Goal: Information Seeking & Learning: Learn about a topic

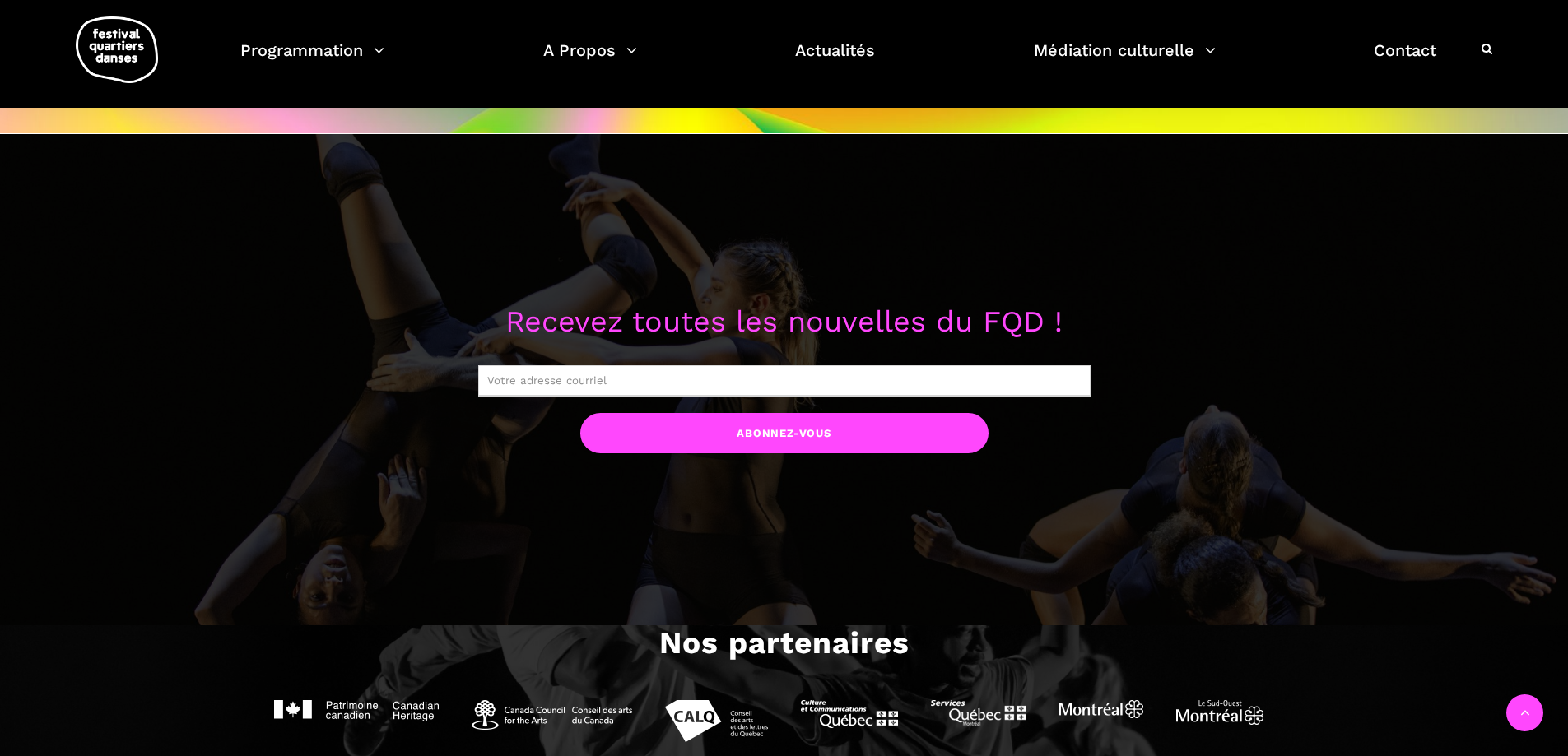
scroll to position [1399, 0]
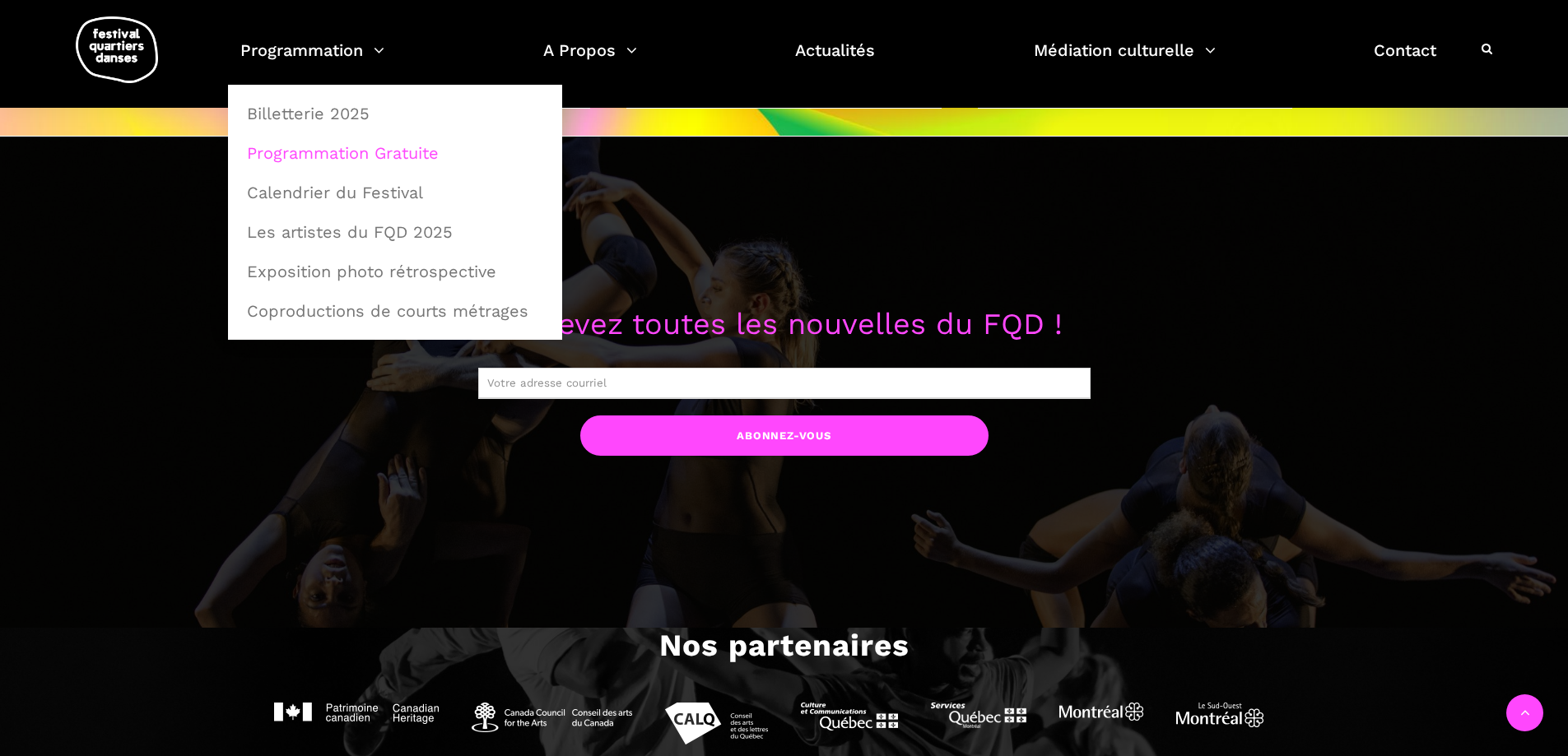
click at [327, 154] on link "Programmation Gratuite" at bounding box center [395, 153] width 316 height 38
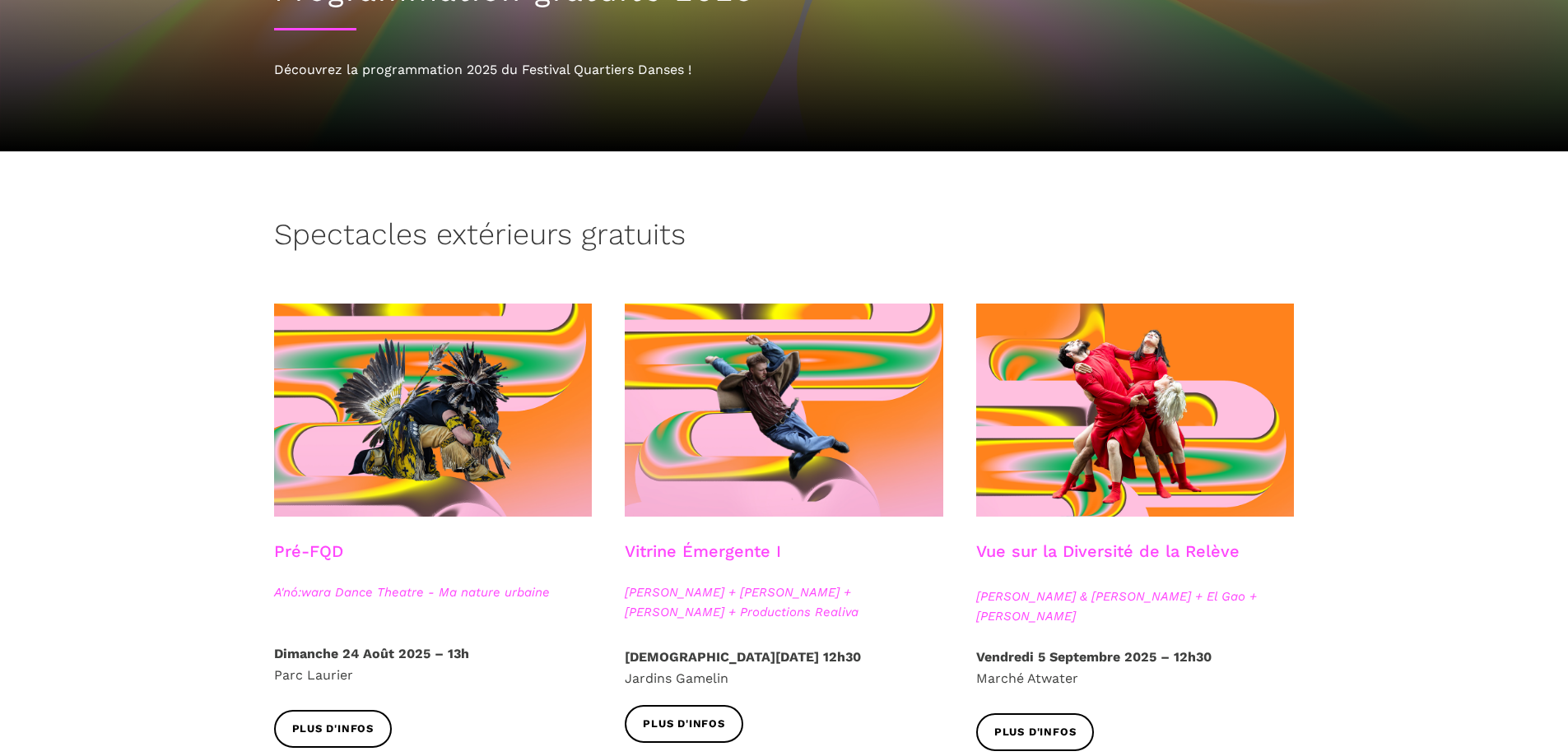
scroll to position [247, 0]
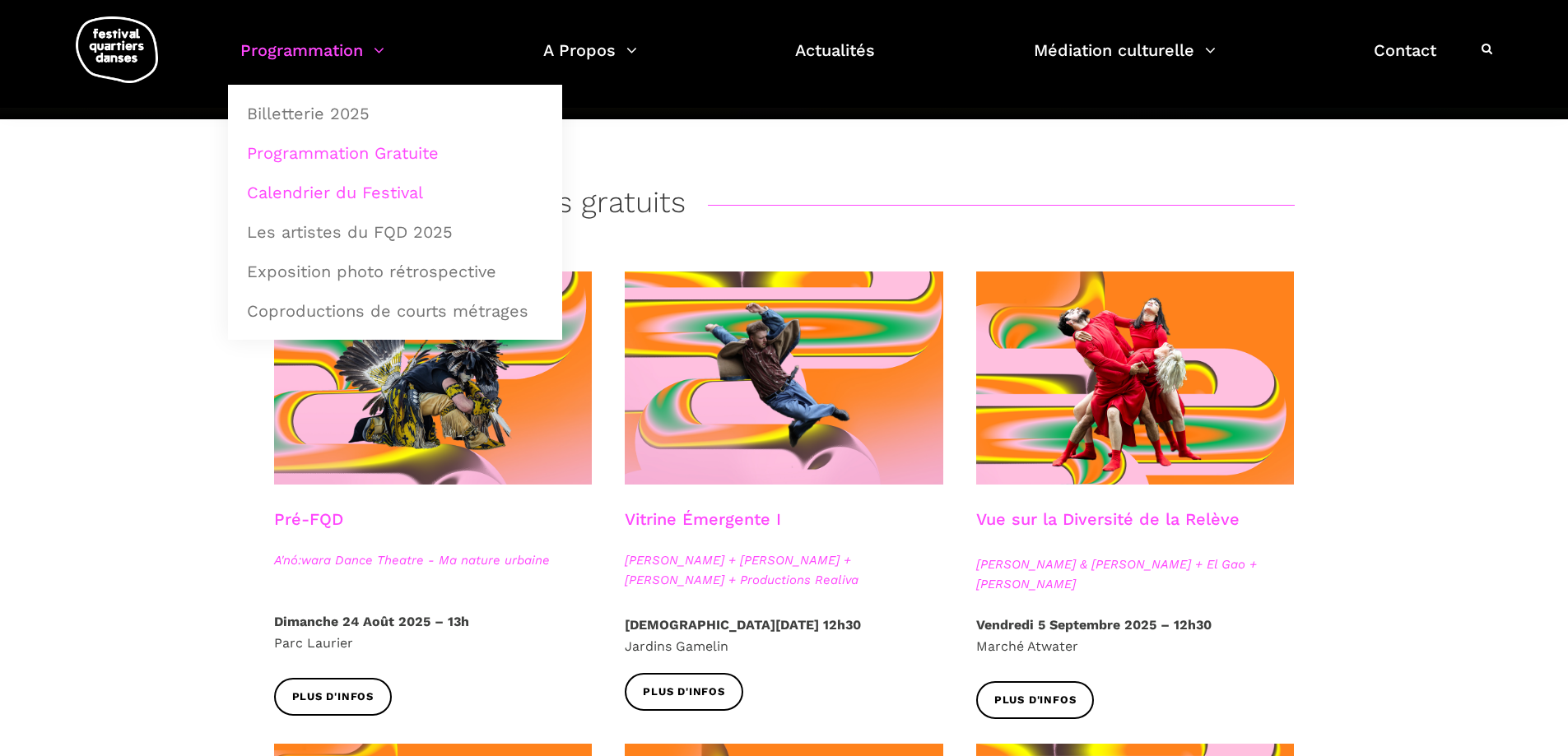
click at [336, 198] on link "Calendrier du Festival" at bounding box center [395, 192] width 316 height 38
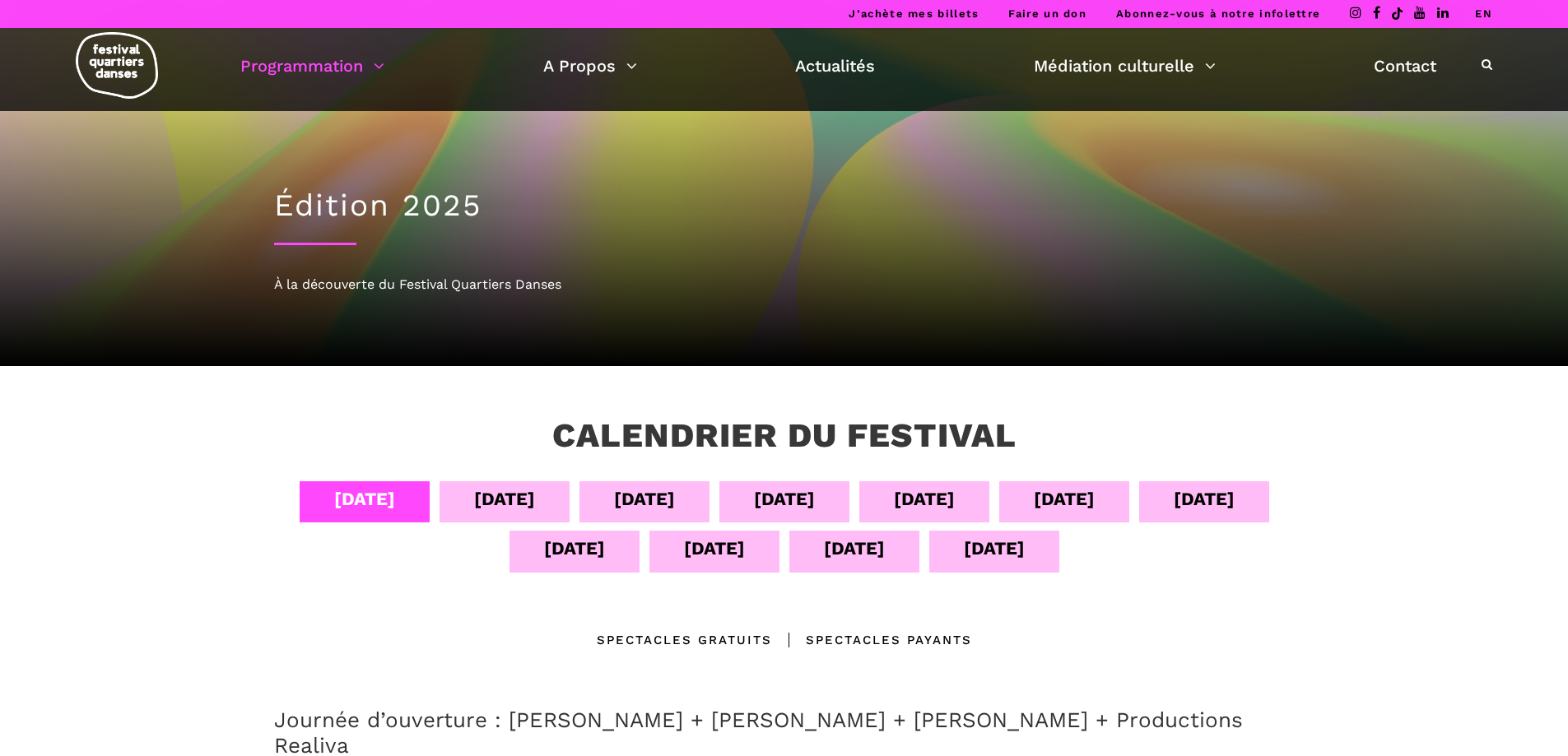
click at [1068, 502] on div "[DATE]" at bounding box center [1064, 499] width 61 height 29
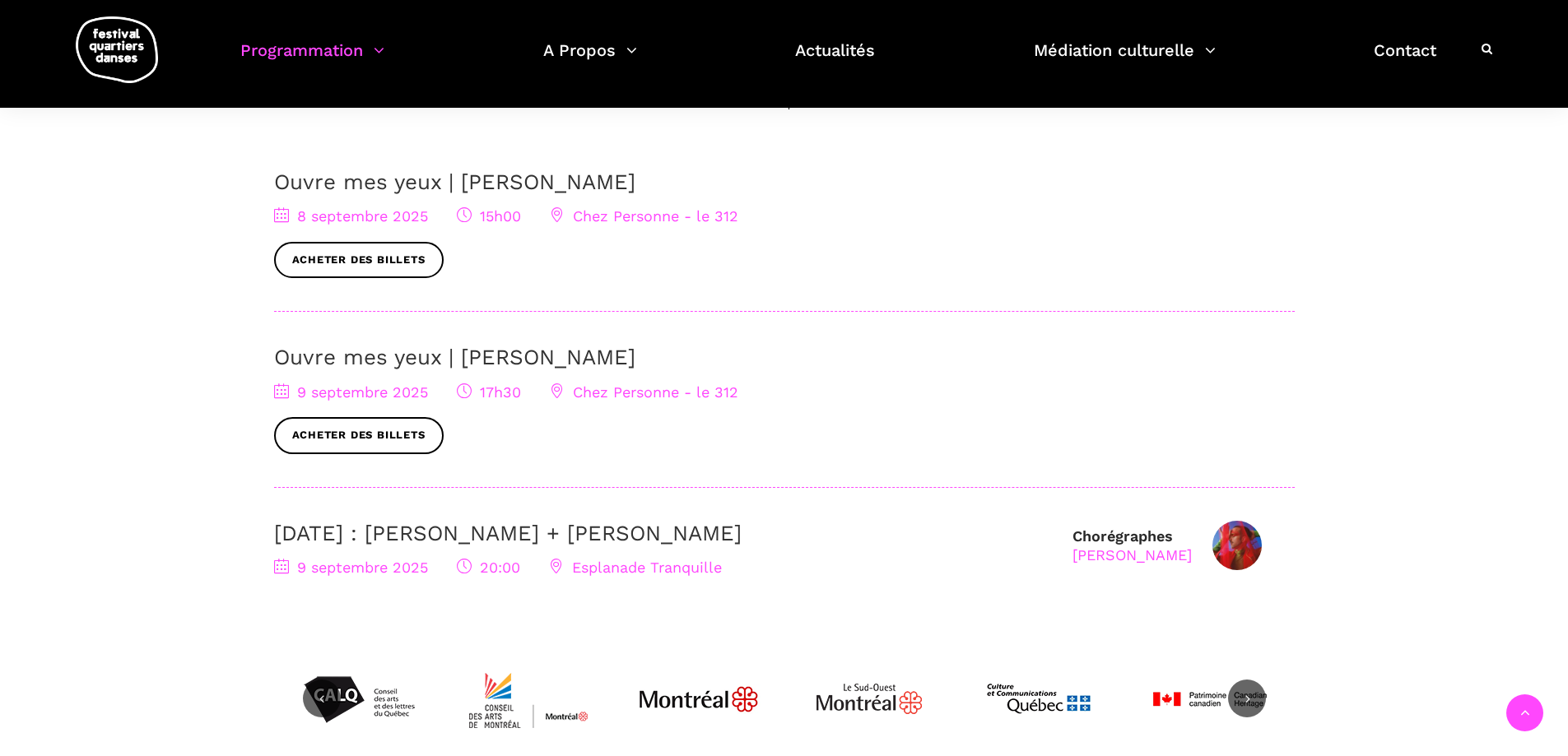
scroll to position [576, 0]
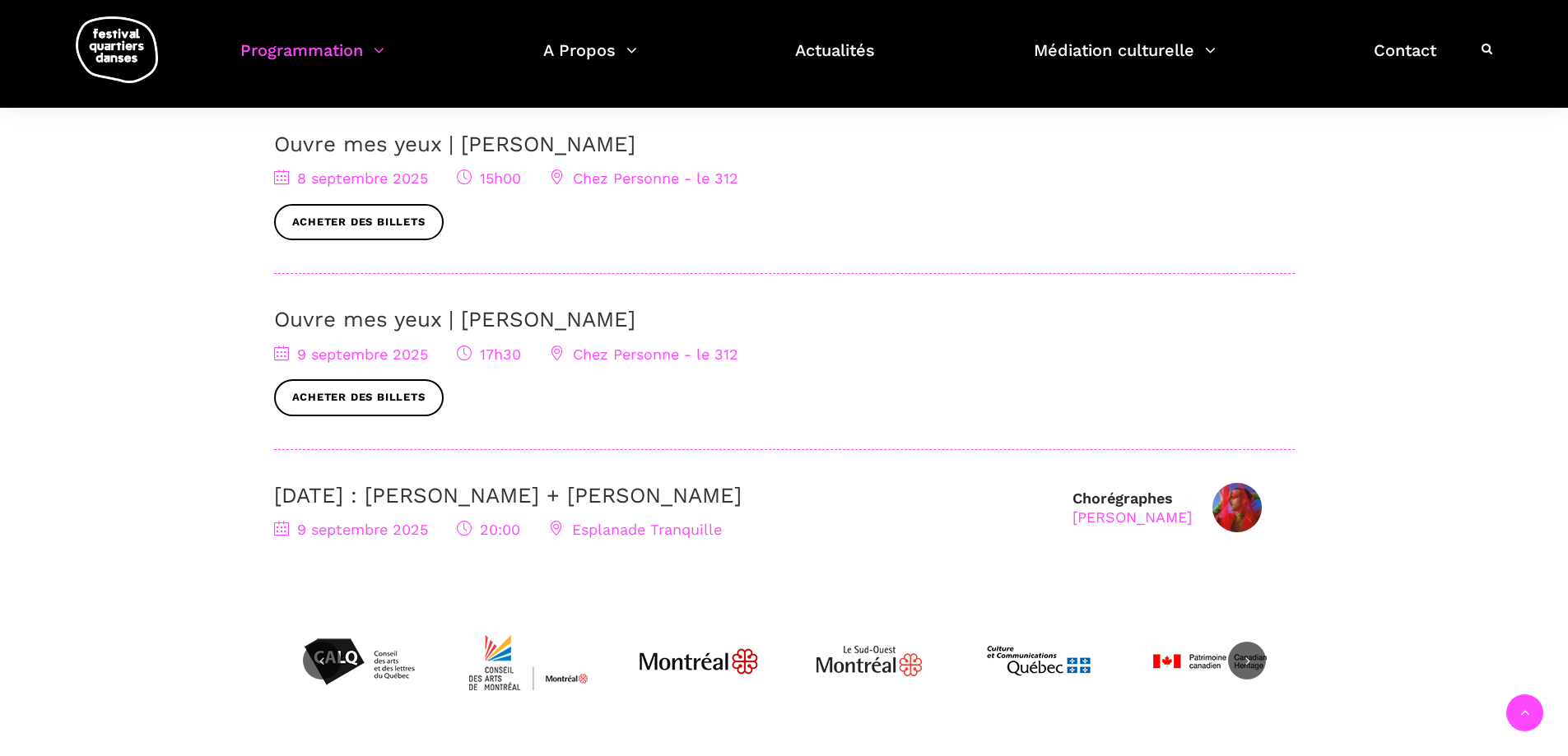
click at [657, 524] on span "Esplanade Tranquille" at bounding box center [635, 529] width 173 height 18
click at [674, 497] on link "[DATE] : [PERSON_NAME] + [PERSON_NAME]" at bounding box center [507, 496] width 467 height 25
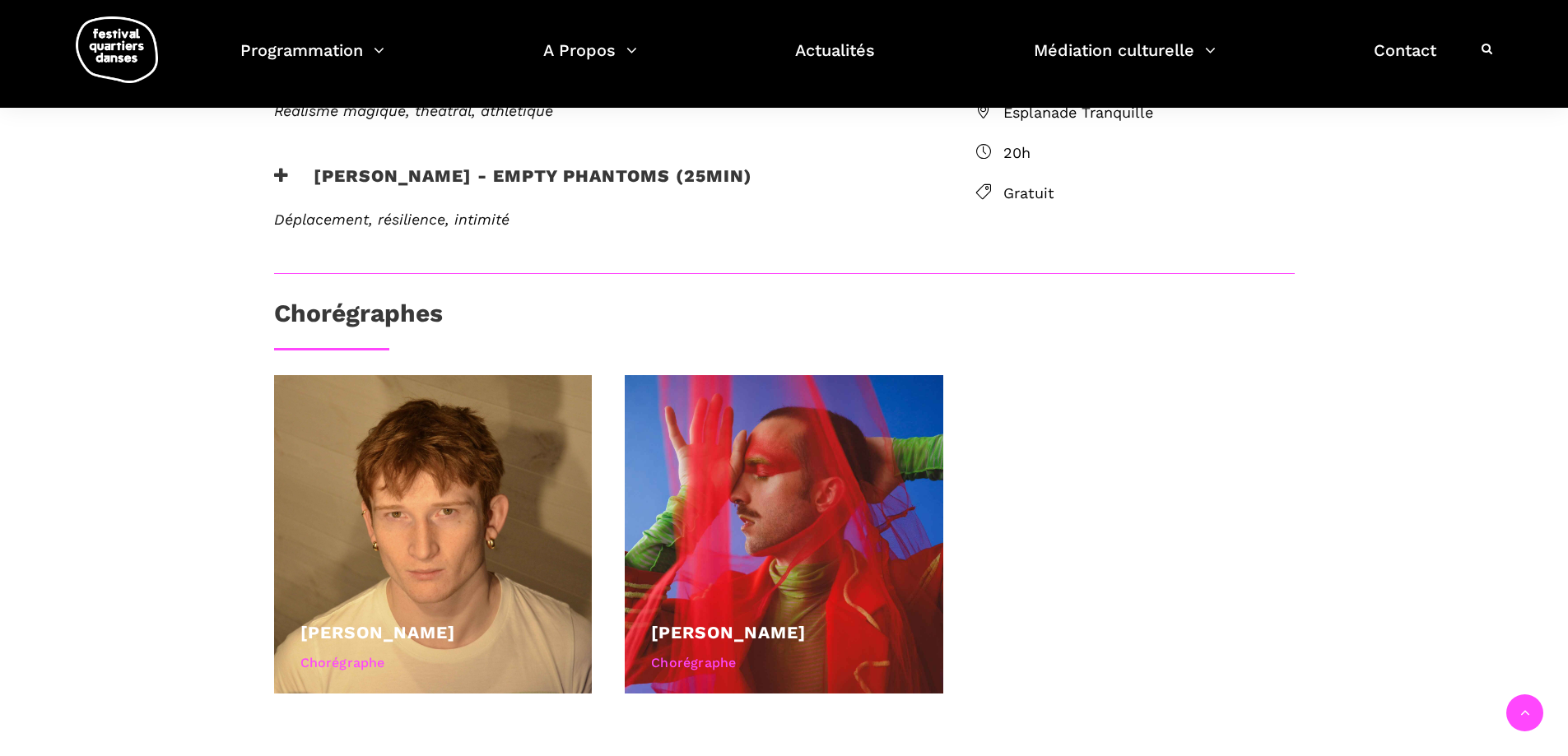
scroll to position [576, 0]
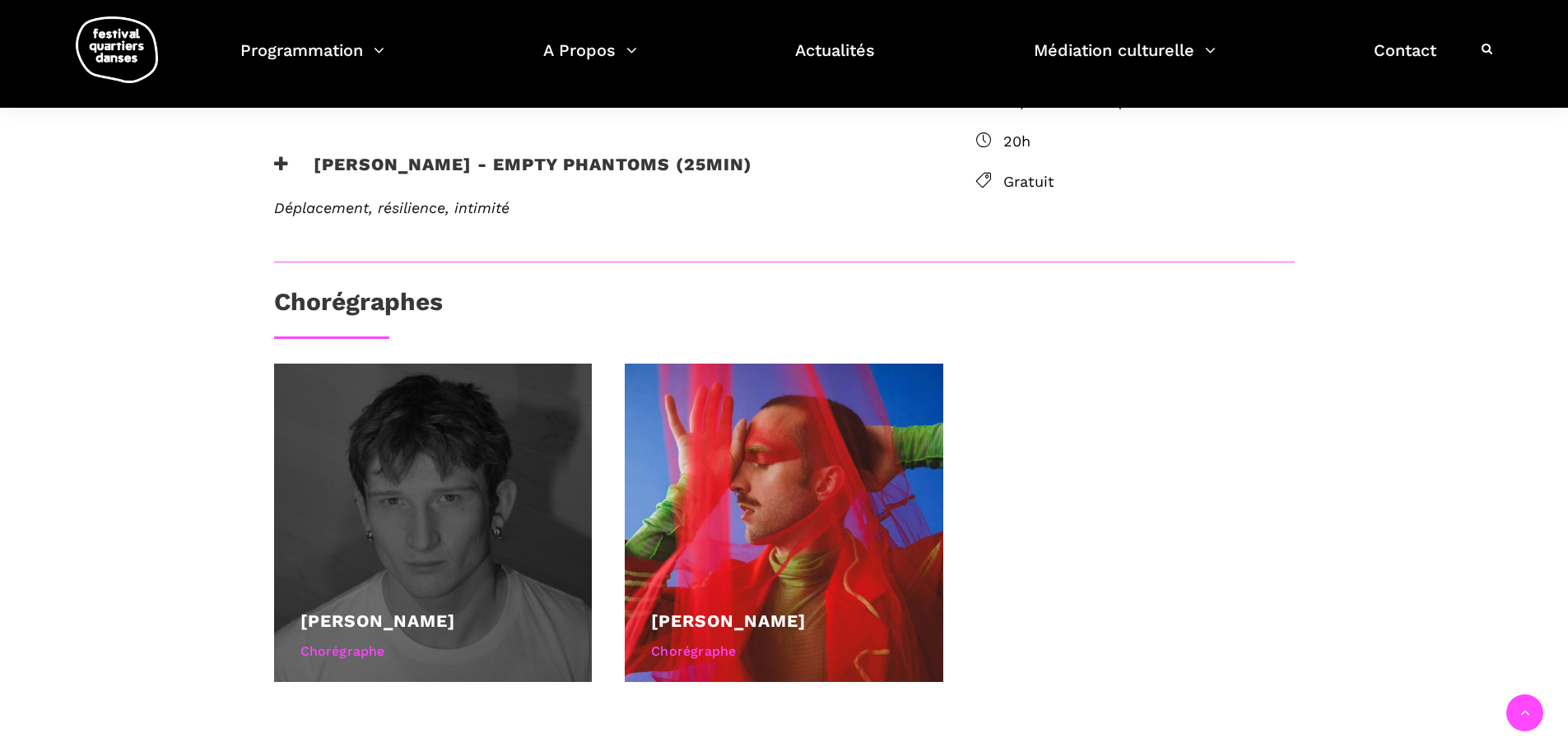
click at [433, 531] on div at bounding box center [433, 523] width 319 height 319
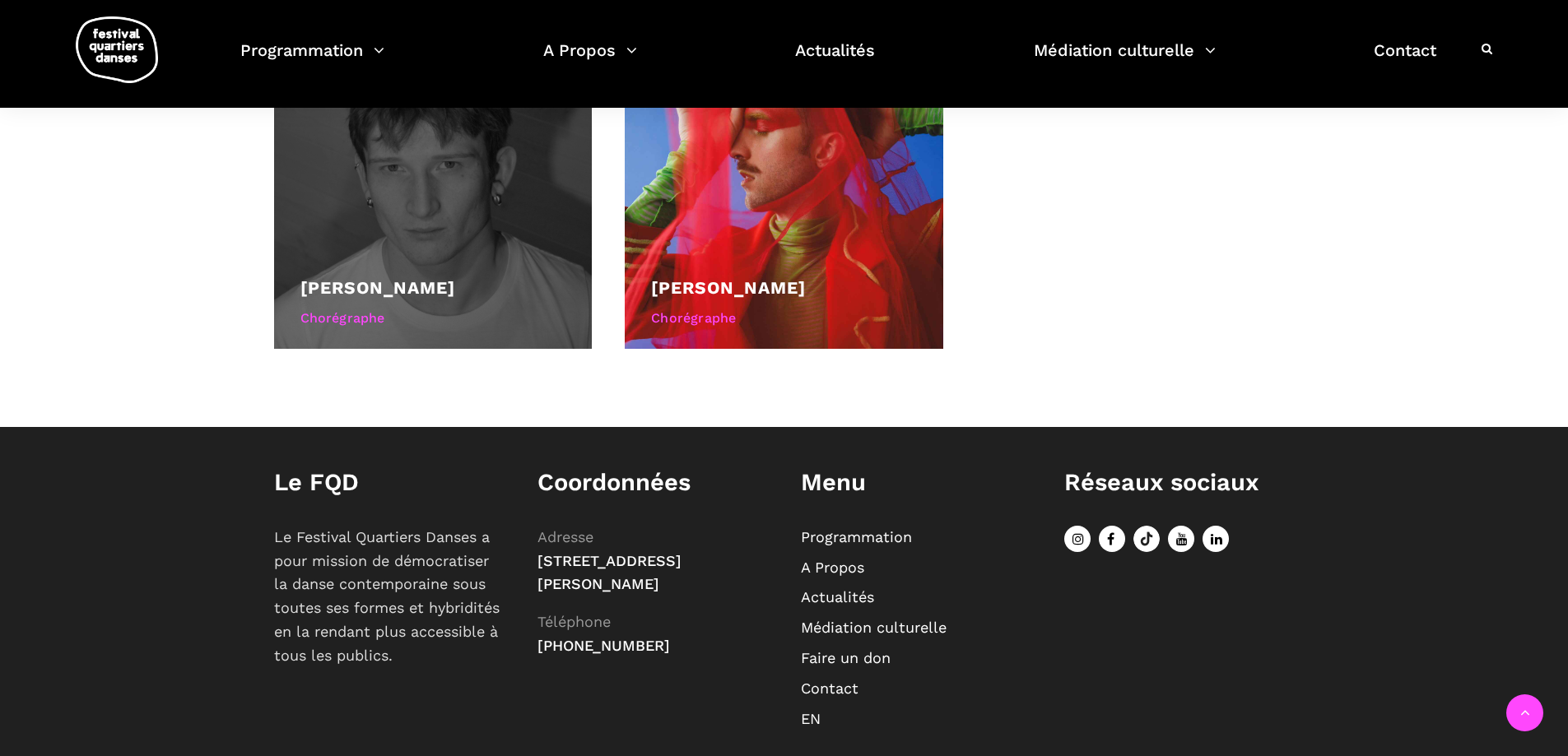
scroll to position [807, 0]
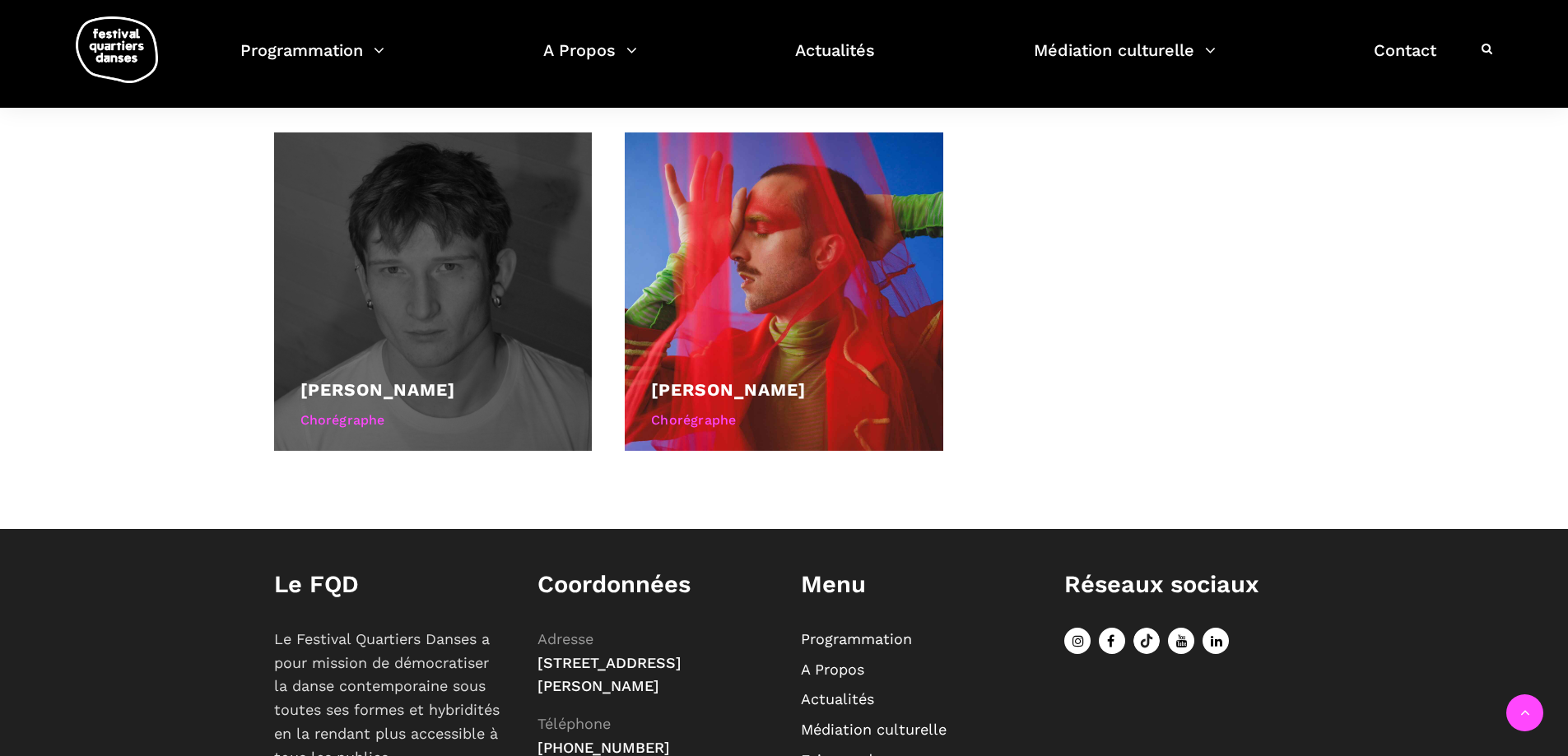
click at [354, 426] on div "Chorégraphe" at bounding box center [433, 421] width 266 height 22
click at [423, 383] on link "[PERSON_NAME]" at bounding box center [377, 390] width 154 height 21
